Goal: Task Accomplishment & Management: Complete application form

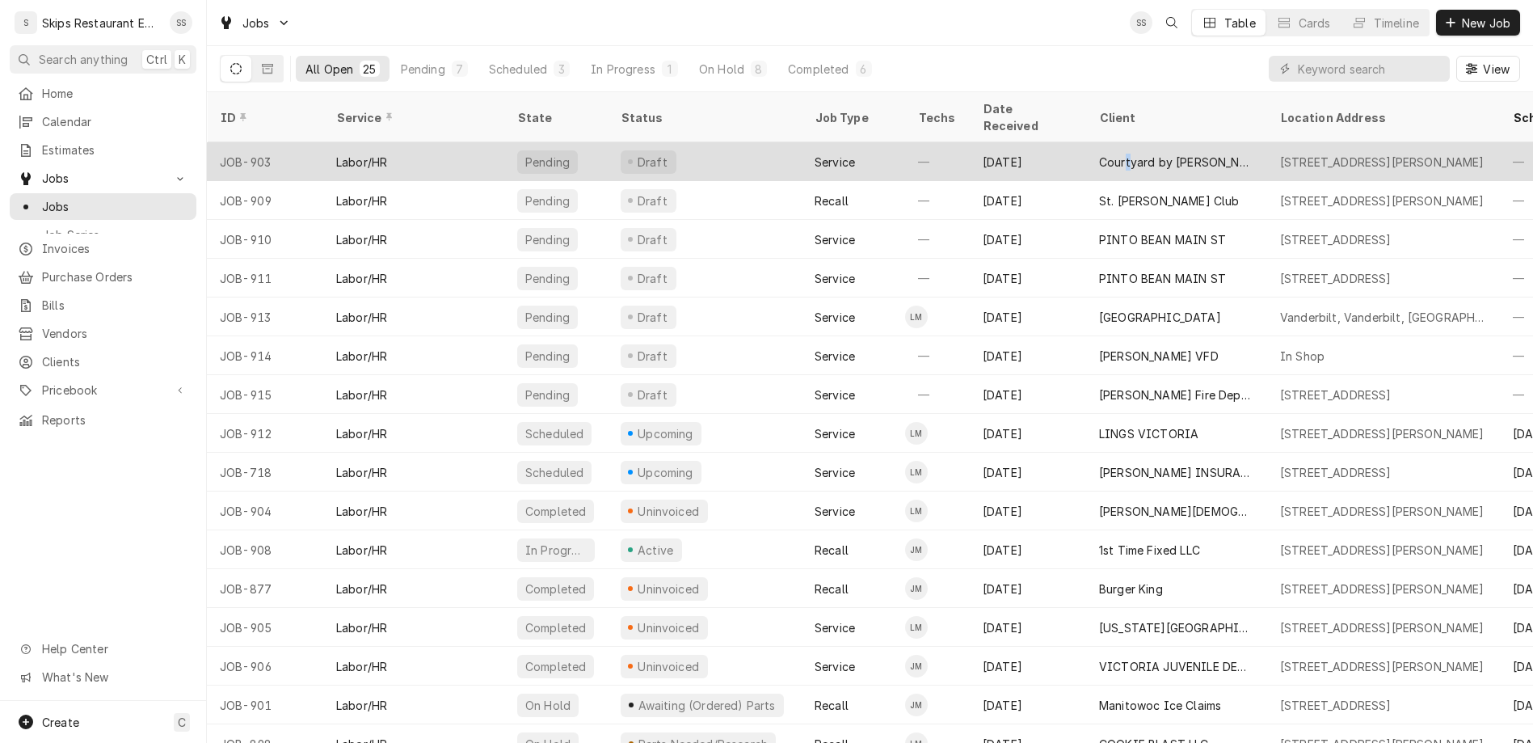
click at [1086, 142] on div "Courtyard by [PERSON_NAME]" at bounding box center [1176, 161] width 181 height 39
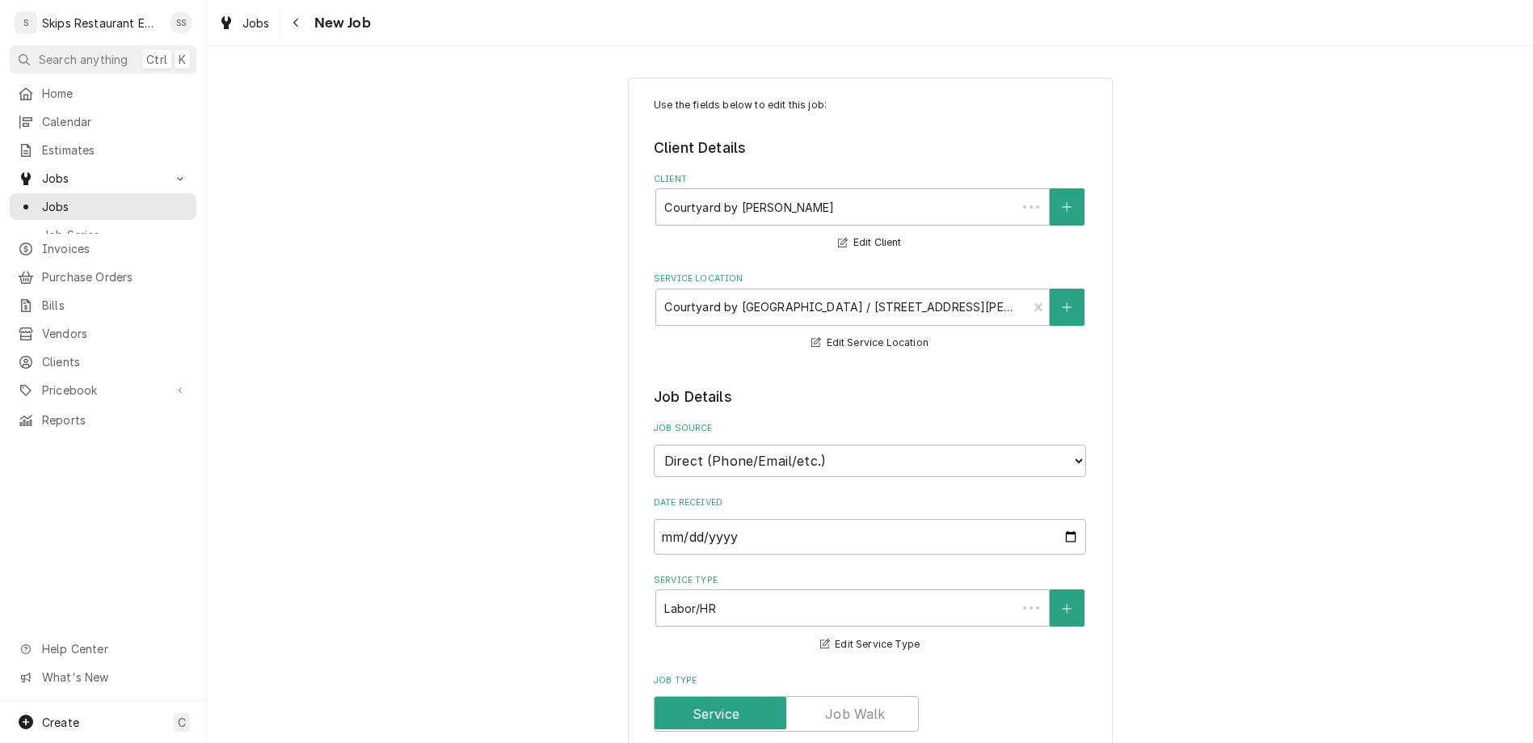
type textarea "x"
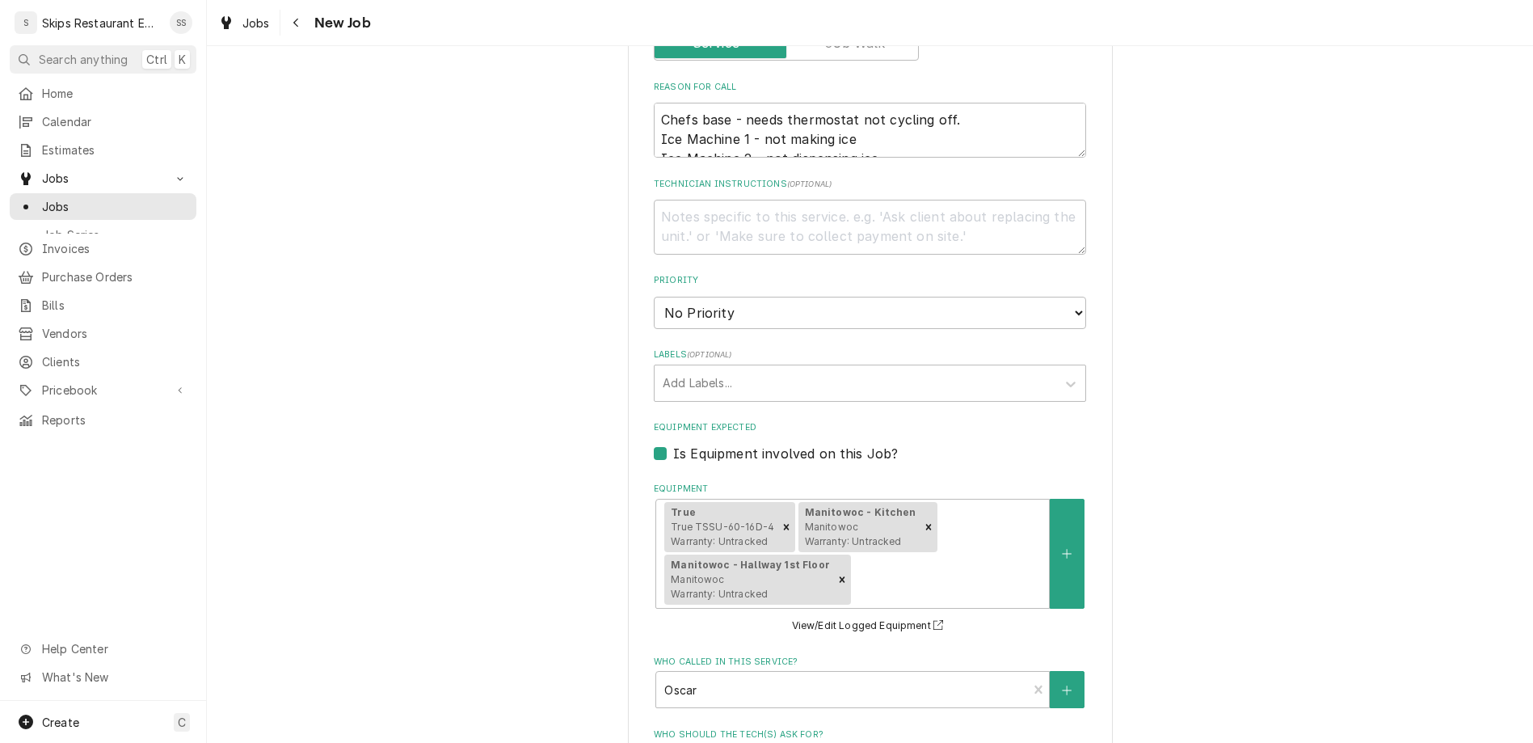
scroll to position [757, 0]
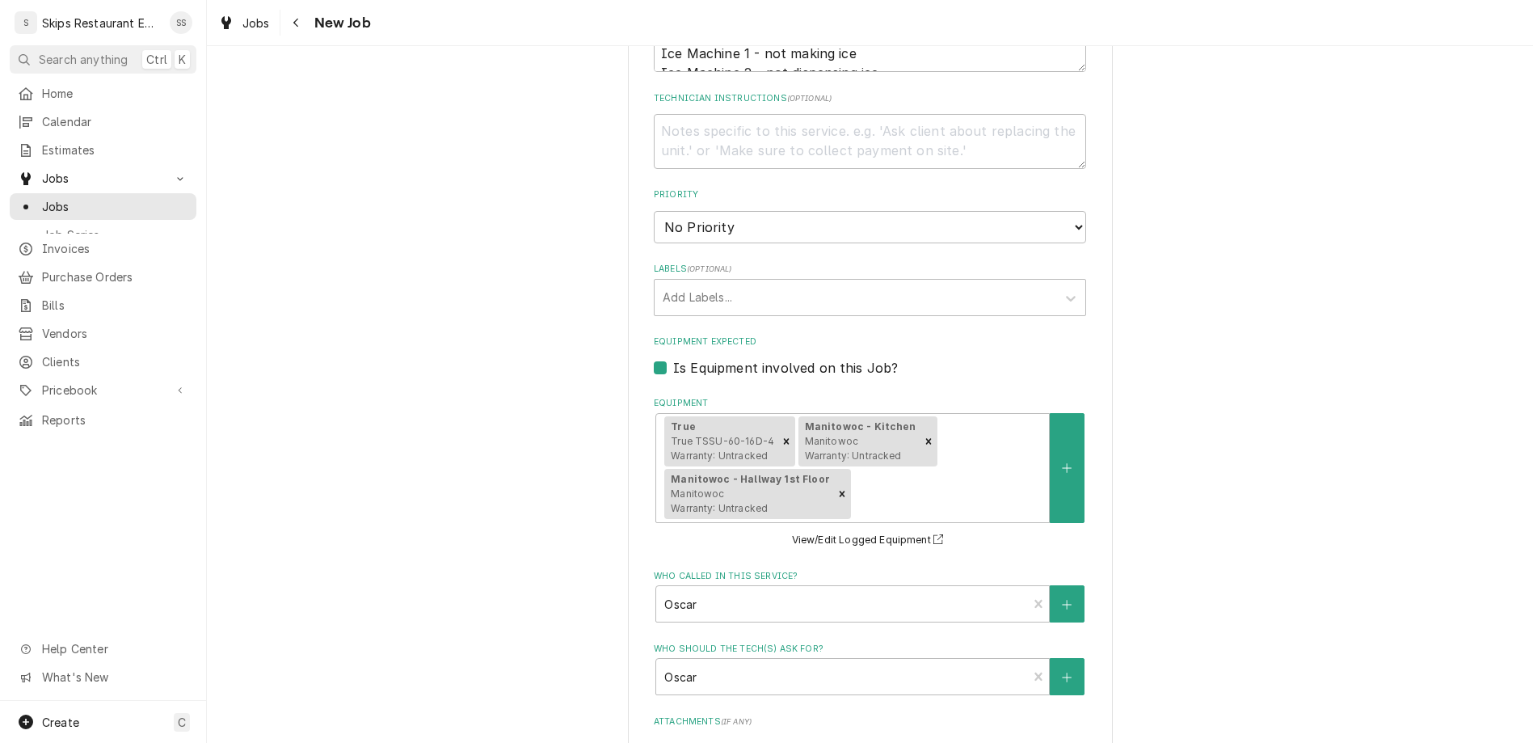
type input "2025-09-12"
type textarea "x"
select select "14:30:00"
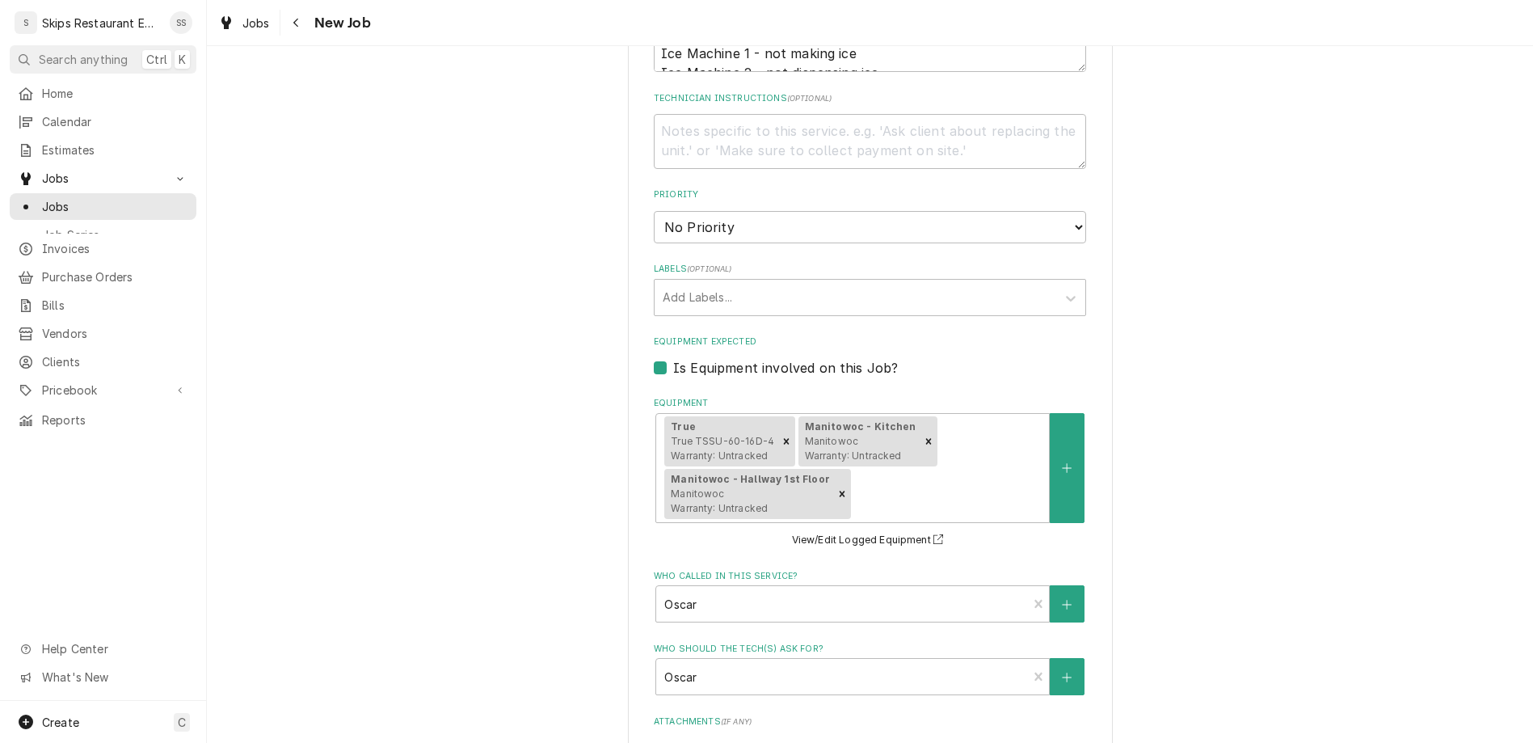
click option "2:30 PM" at bounding box center [0, 0] width 0 height 0
type textarea "x"
type input "1"
type textarea "x"
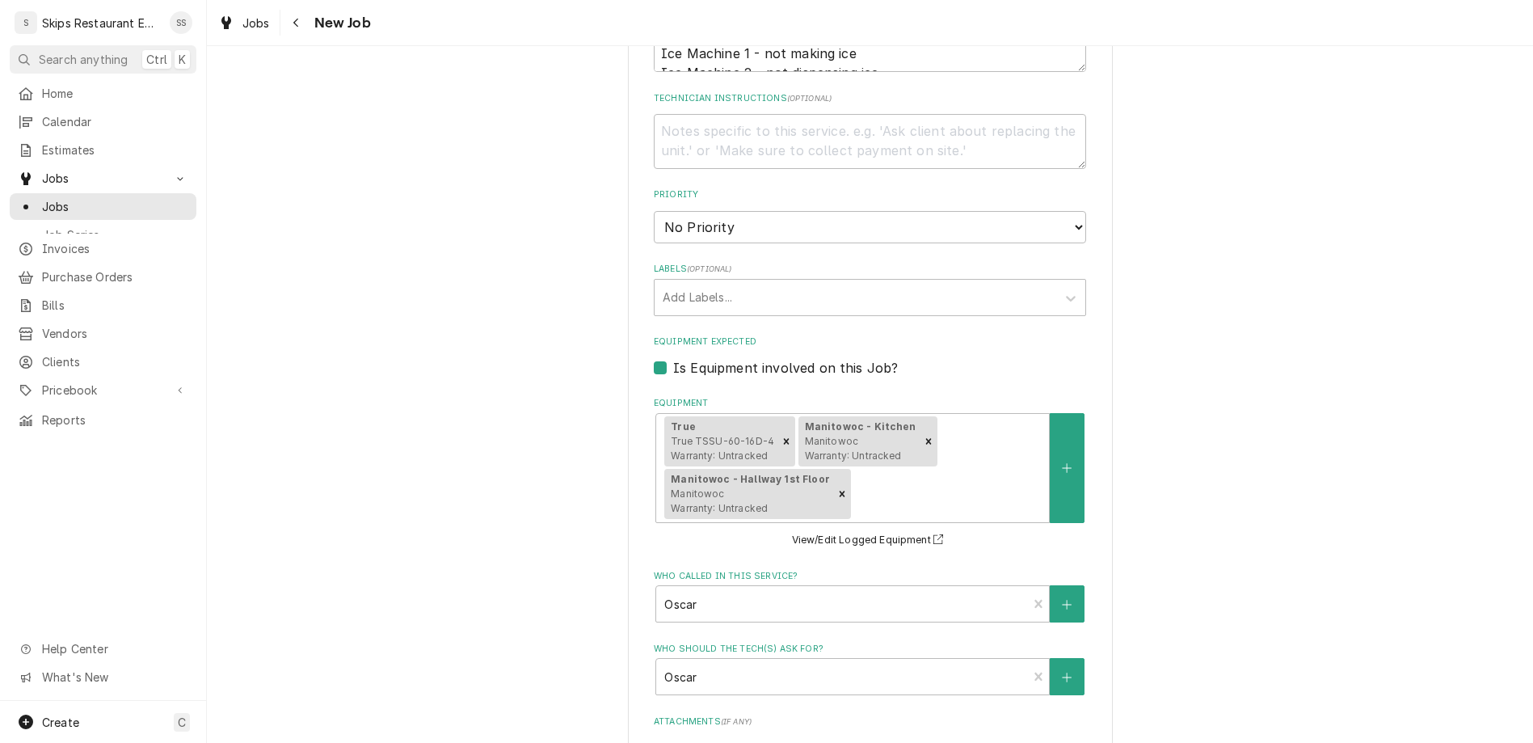
type input "1"
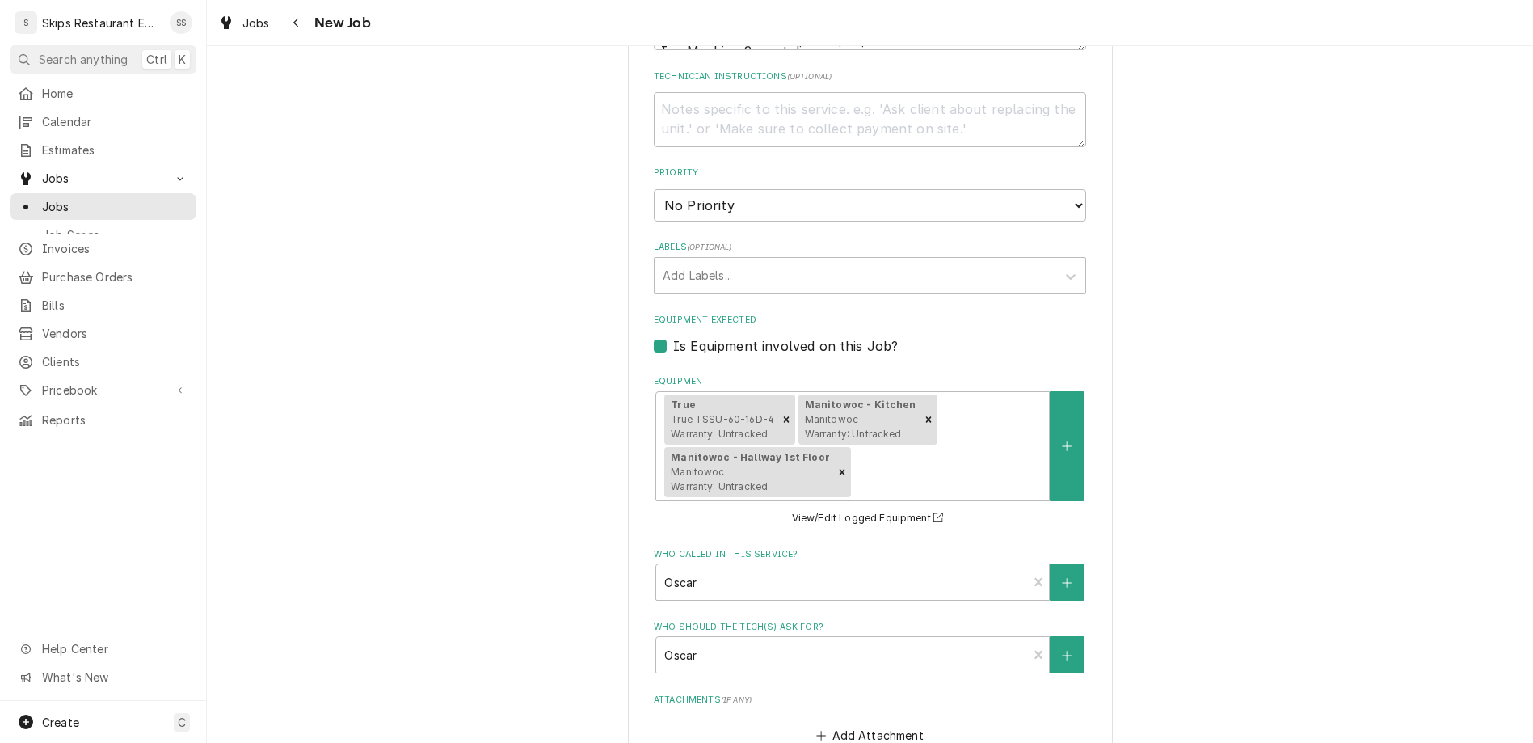
scroll to position [793, 0]
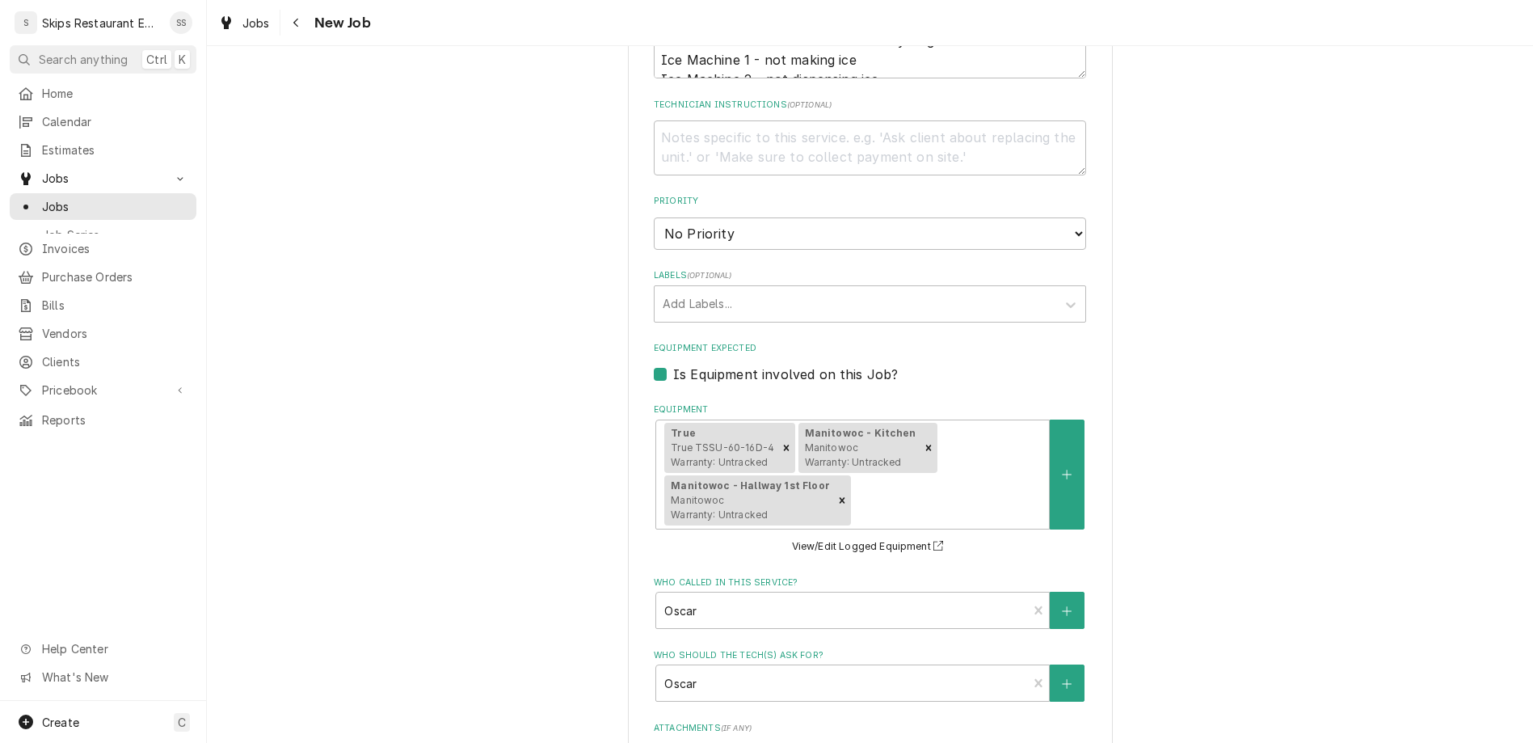
type textarea "x"
